Goal: Transaction & Acquisition: Book appointment/travel/reservation

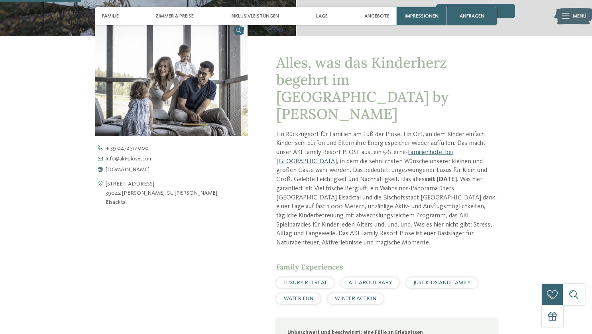
scroll to position [355, 0]
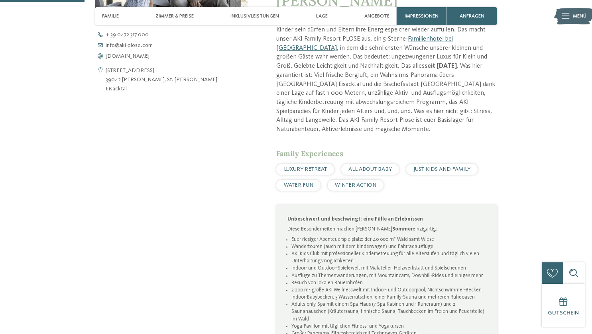
click at [398, 164] on div "LUXURY RETREAT ALL ABOUT BABY JUST KIDS AND FAMILY WATER FUN WINTER ACTION" at bounding box center [386, 177] width 220 height 27
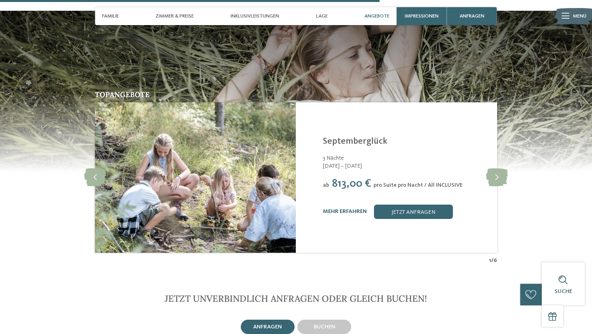
scroll to position [1594, 0]
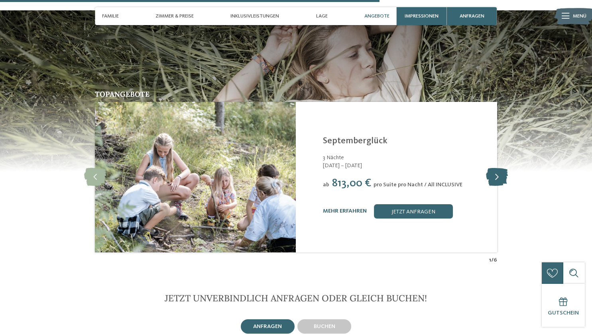
click at [498, 169] on icon at bounding box center [497, 178] width 22 height 18
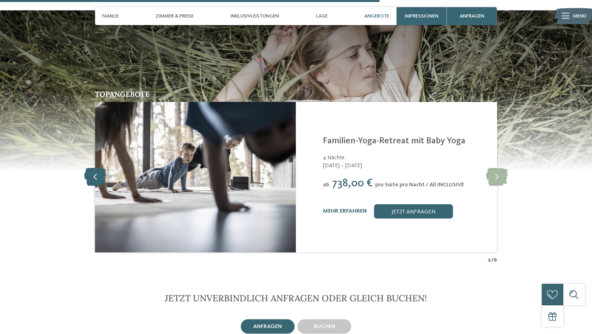
click at [96, 169] on icon at bounding box center [95, 178] width 22 height 18
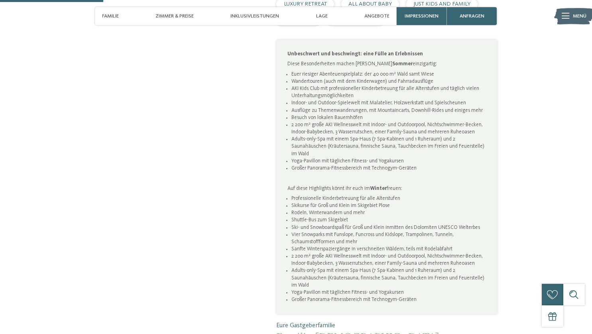
scroll to position [385, 0]
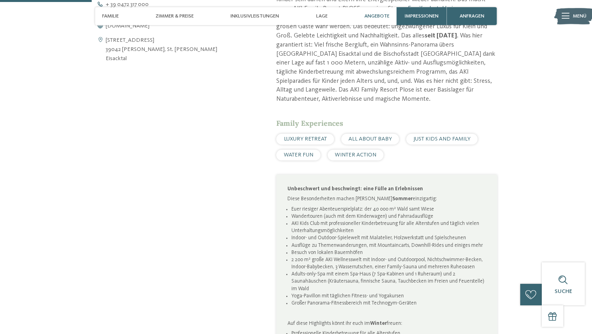
click at [368, 19] on span "Angebote" at bounding box center [376, 16] width 25 height 6
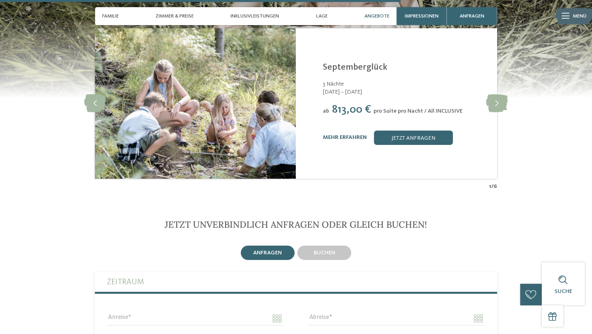
scroll to position [1593, 0]
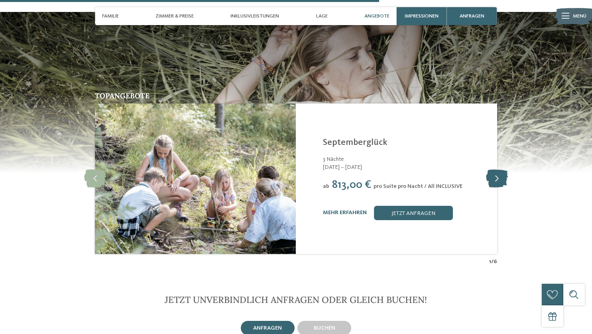
click at [496, 170] on icon at bounding box center [497, 179] width 22 height 18
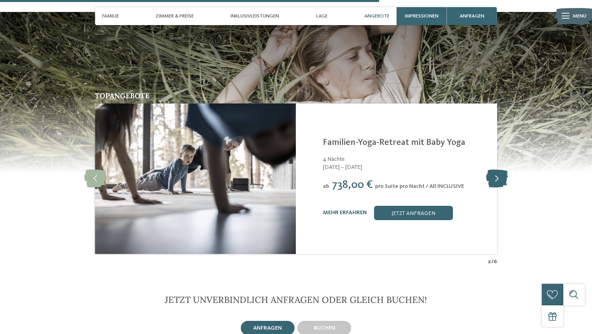
click at [496, 170] on icon at bounding box center [497, 179] width 22 height 18
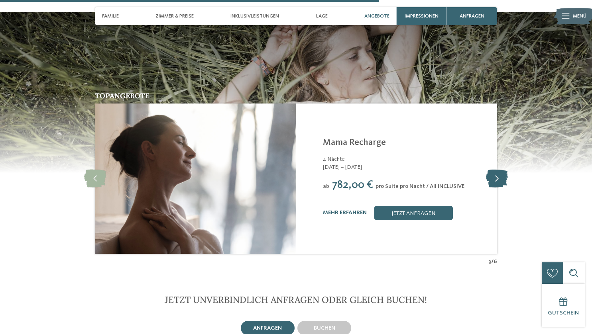
click at [496, 170] on icon at bounding box center [497, 179] width 22 height 18
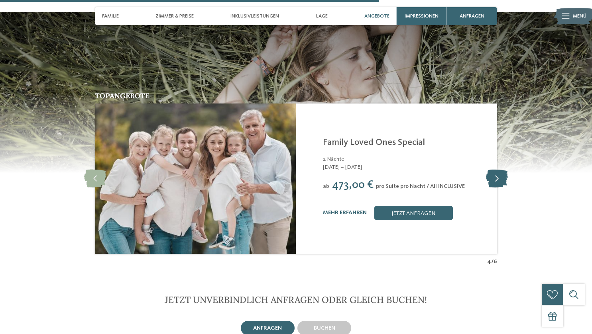
click at [496, 170] on icon at bounding box center [497, 179] width 22 height 18
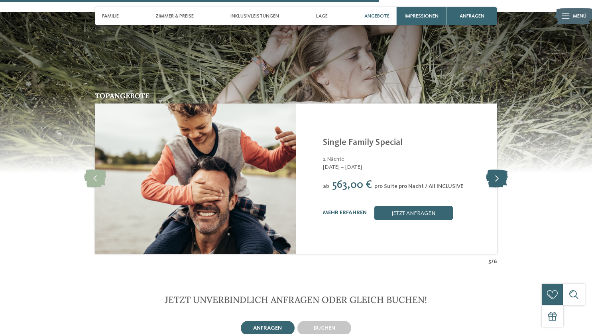
click at [496, 170] on icon at bounding box center [497, 179] width 22 height 18
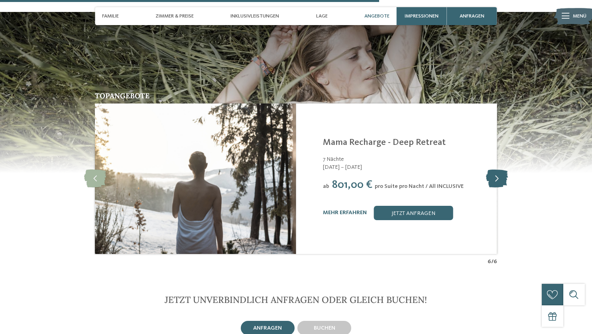
click at [496, 170] on icon at bounding box center [497, 179] width 22 height 18
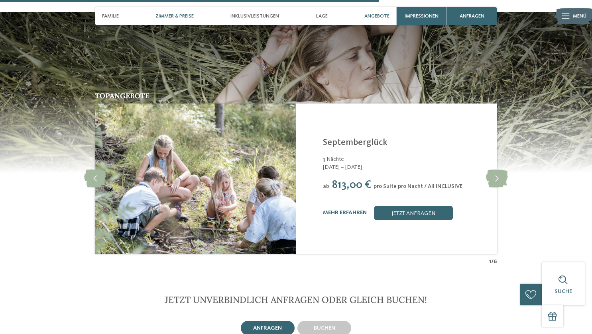
click at [168, 16] on span "Zimmer & Preise" at bounding box center [174, 16] width 38 height 6
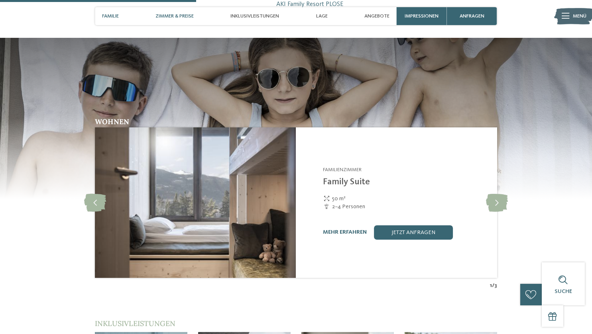
scroll to position [819, 0]
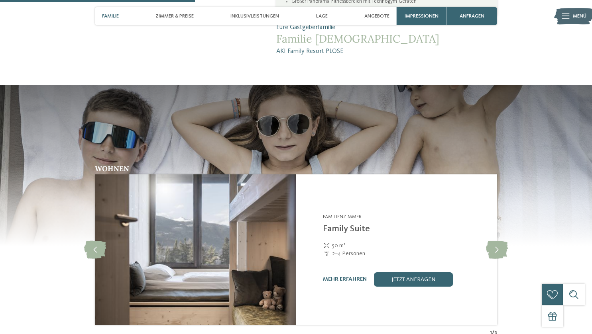
click at [109, 14] on span "Familie" at bounding box center [110, 16] width 17 height 6
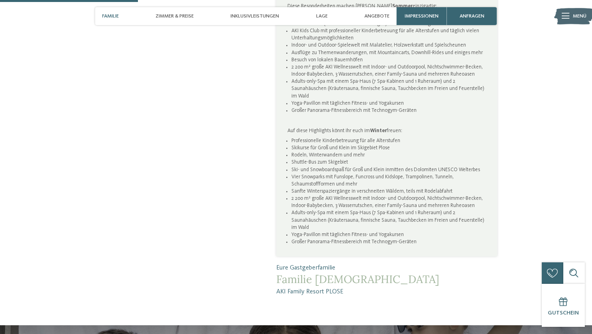
scroll to position [579, 0]
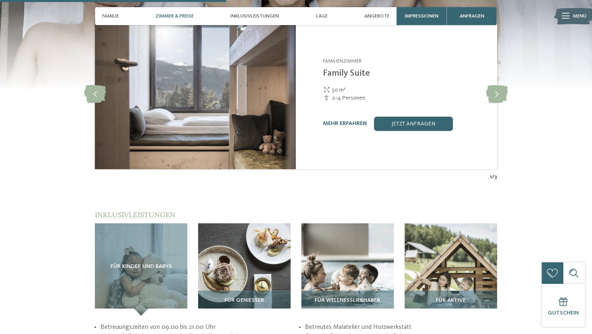
scroll to position [949, 0]
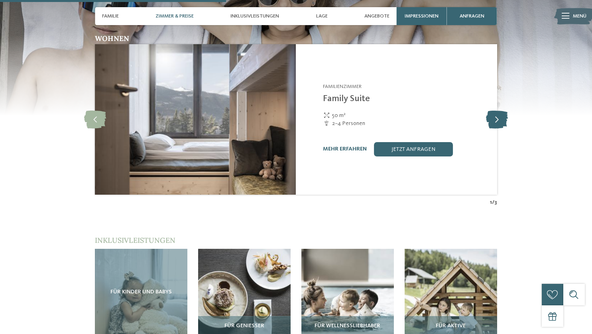
click at [497, 111] on icon at bounding box center [497, 120] width 22 height 18
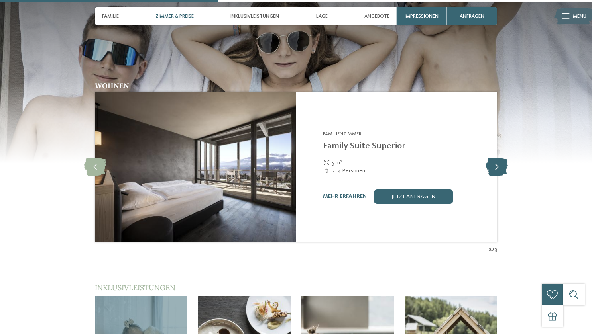
scroll to position [901, 0]
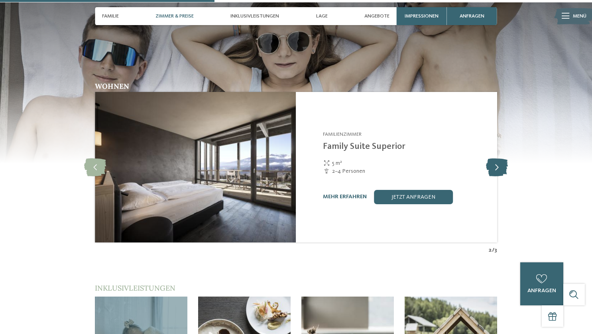
click at [494, 159] on icon at bounding box center [497, 168] width 22 height 18
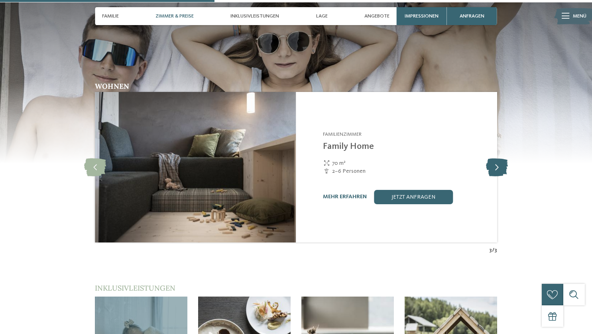
click at [494, 159] on icon at bounding box center [497, 168] width 22 height 18
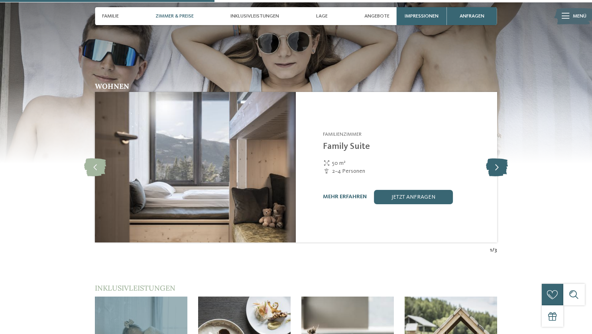
click at [494, 159] on icon at bounding box center [497, 168] width 22 height 18
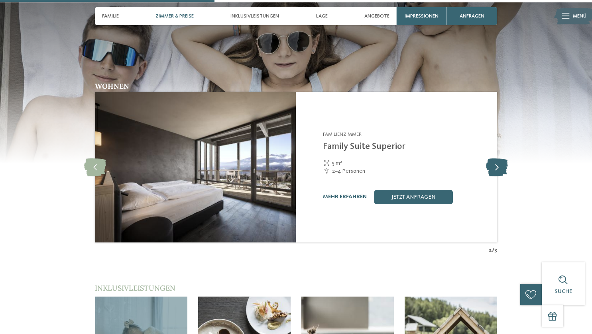
click at [494, 159] on icon at bounding box center [497, 168] width 22 height 18
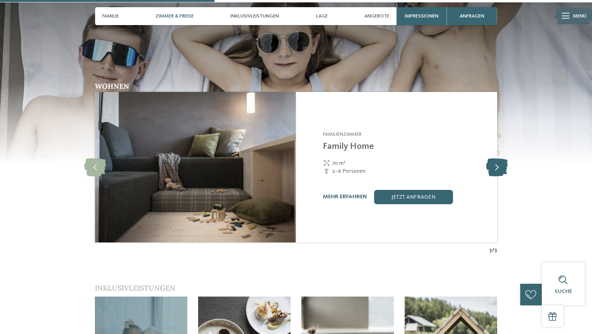
click at [494, 159] on icon at bounding box center [497, 168] width 22 height 18
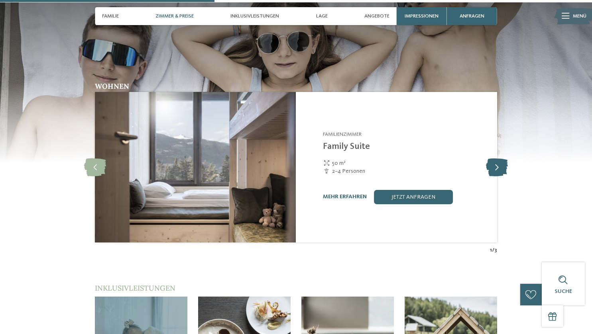
click at [494, 159] on icon at bounding box center [497, 168] width 22 height 18
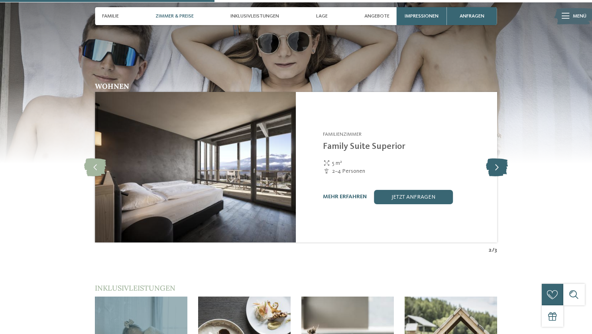
click at [494, 159] on icon at bounding box center [497, 168] width 22 height 18
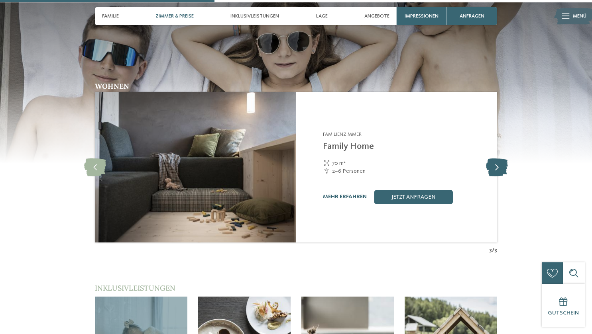
click at [494, 159] on icon at bounding box center [497, 168] width 22 height 18
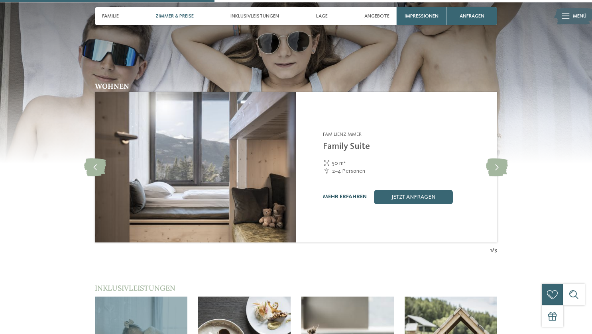
click at [350, 194] on link "mehr erfahren" at bounding box center [345, 197] width 44 height 6
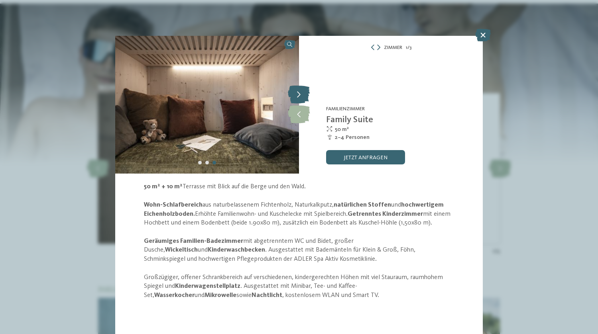
click at [303, 97] on icon at bounding box center [299, 95] width 22 height 18
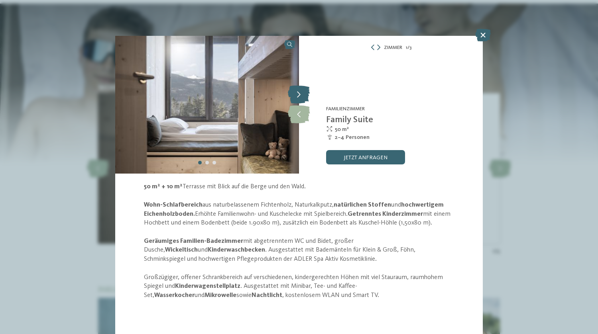
click at [303, 97] on icon at bounding box center [299, 95] width 22 height 18
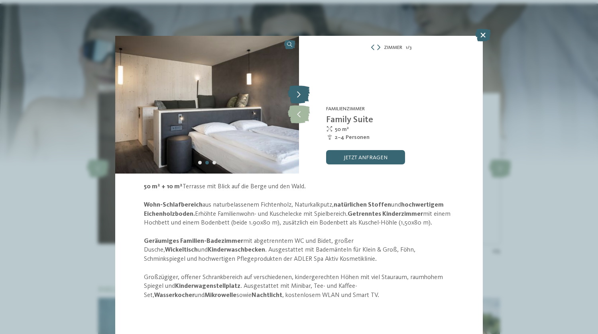
click at [303, 97] on icon at bounding box center [299, 95] width 22 height 18
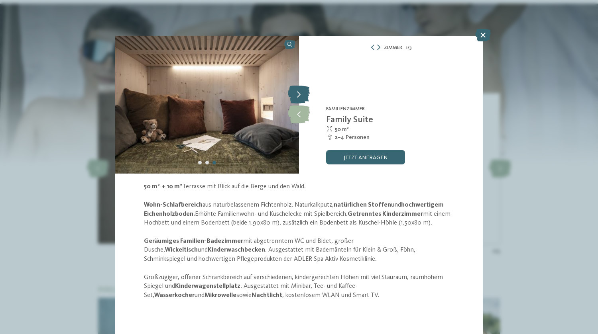
click at [303, 97] on icon at bounding box center [299, 95] width 22 height 18
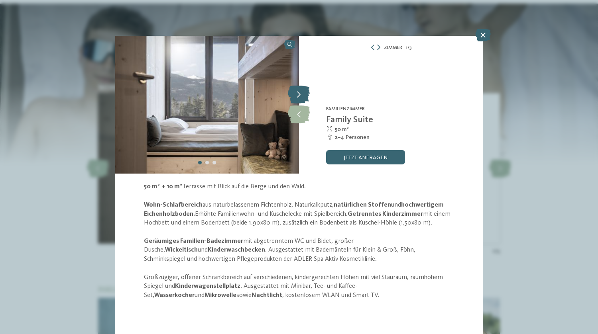
click at [303, 97] on icon at bounding box center [299, 95] width 22 height 18
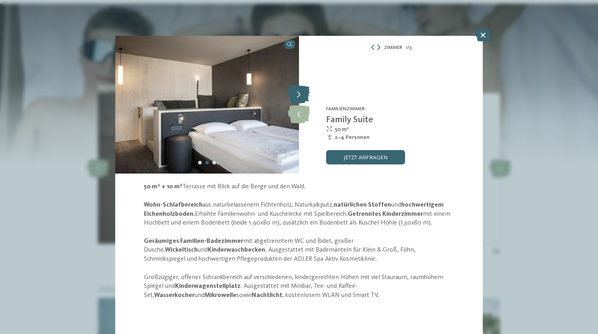
click at [303, 97] on icon at bounding box center [299, 95] width 22 height 18
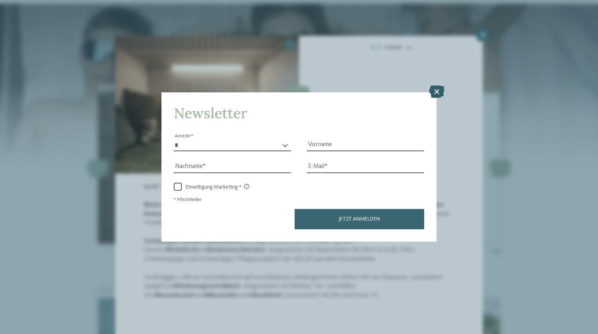
click at [431, 90] on icon at bounding box center [437, 91] width 16 height 13
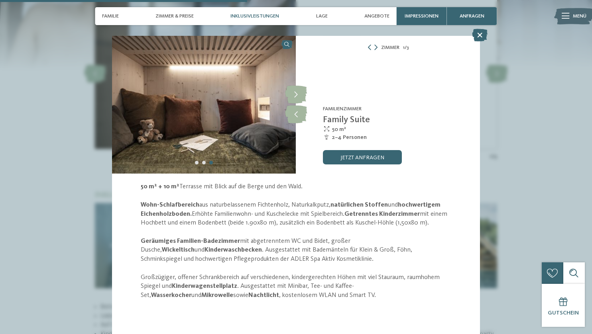
scroll to position [1052, 0]
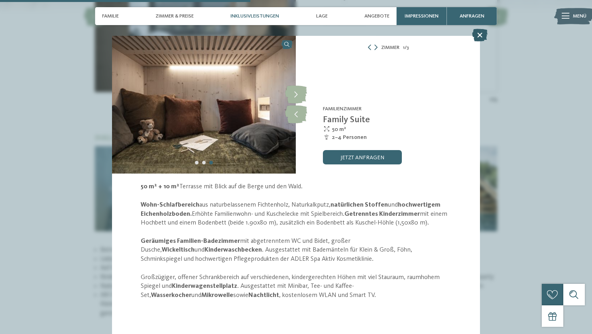
click at [477, 35] on icon at bounding box center [480, 35] width 16 height 13
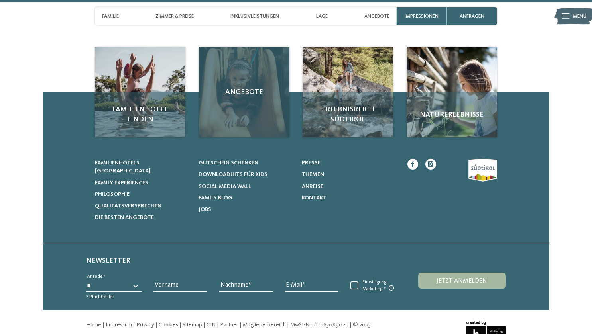
scroll to position [2503, 0]
